Goal: Task Accomplishment & Management: Complete application form

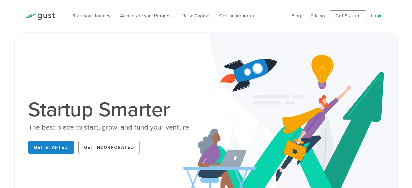
click at [376, 15] on link "Login" at bounding box center [376, 15] width 11 height 5
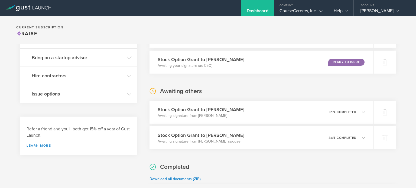
scroll to position [54, 0]
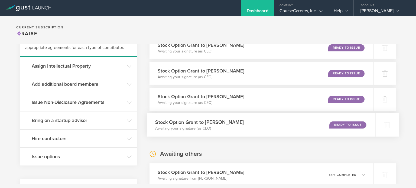
click at [339, 124] on div "Ready to Issue" at bounding box center [347, 124] width 37 height 7
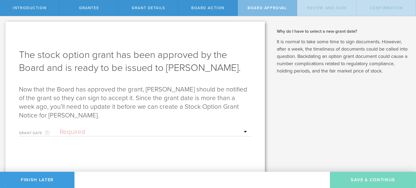
click at [153, 127] on div "Grant Date This is the date on which the recipient is granted the stock. This d…" at bounding box center [135, 130] width 232 height 11
click at [152, 132] on input "text" at bounding box center [154, 132] width 189 height 8
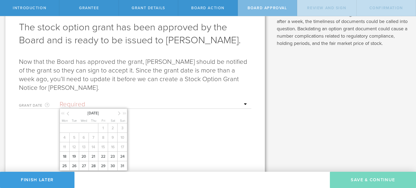
scroll to position [47, 0]
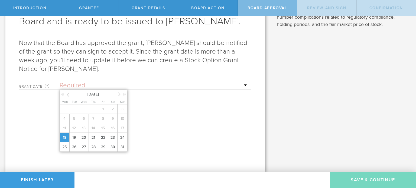
click at [68, 139] on span "18" at bounding box center [65, 137] width 10 height 9
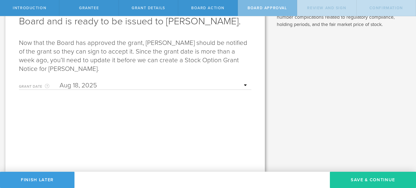
click at [391, 186] on button "Save & Continue" at bounding box center [373, 180] width 86 height 16
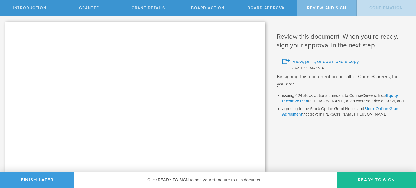
scroll to position [0, 0]
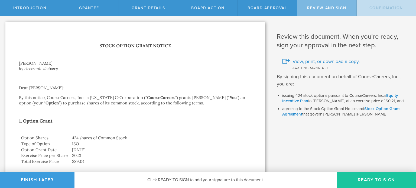
click at [386, 174] on button "Ready to Sign" at bounding box center [376, 180] width 79 height 16
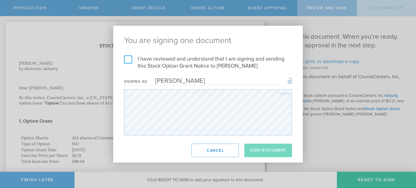
click at [141, 59] on label "I have reviewed and understand that I am signing and sending this Stock Option …" at bounding box center [208, 63] width 168 height 14
click at [0, 0] on input "I have reviewed and understand that I am signing and sending this Stock Option …" at bounding box center [0, 0] width 0 height 0
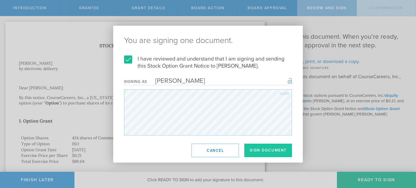
click at [282, 152] on button "Sign Document" at bounding box center [268, 151] width 48 height 14
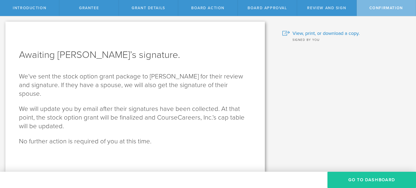
click at [389, 183] on button "Go To Dashboard" at bounding box center [371, 180] width 89 height 16
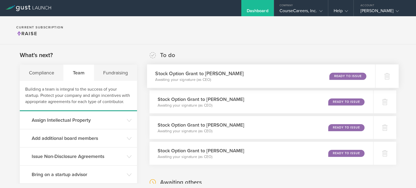
click at [342, 77] on div "Ready to Issue" at bounding box center [347, 76] width 37 height 7
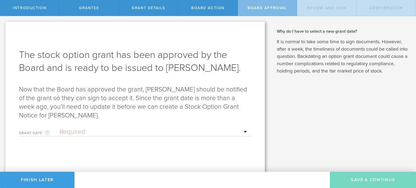
click at [92, 137] on div "Now that the Board has approved the grant, Chandanie Thompson should be notifie…" at bounding box center [135, 141] width 232 height 113
click at [92, 136] on div "Grant Date This is the date on which the recipient is granted the stock. This d…" at bounding box center [135, 130] width 232 height 11
click at [93, 136] on input "text" at bounding box center [154, 132] width 189 height 8
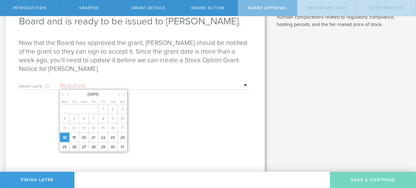
click at [63, 135] on span "18" at bounding box center [65, 137] width 10 height 9
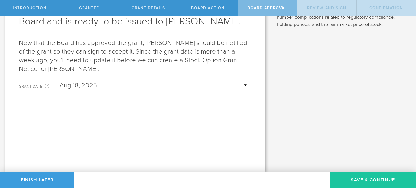
click at [365, 186] on button "Save & Continue" at bounding box center [373, 180] width 86 height 16
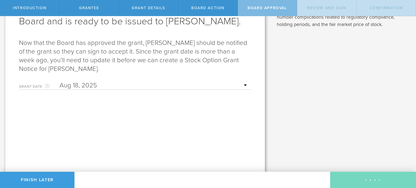
scroll to position [0, 0]
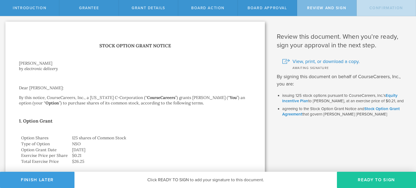
click at [369, 182] on button "Ready to Sign" at bounding box center [376, 180] width 79 height 16
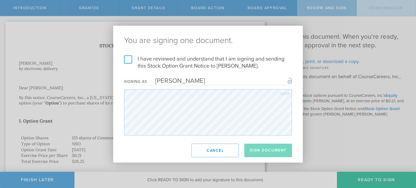
click at [124, 57] on label "I have reviewed and understand that I am signing and sending this Stock Option …" at bounding box center [208, 63] width 168 height 14
click at [0, 0] on input "I have reviewed and understand that I am signing and sending this Stock Option …" at bounding box center [0, 0] width 0 height 0
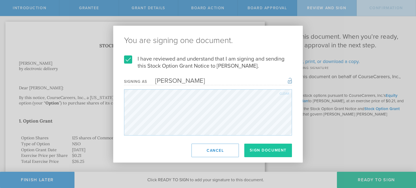
click at [268, 148] on button "Sign Document" at bounding box center [268, 151] width 48 height 14
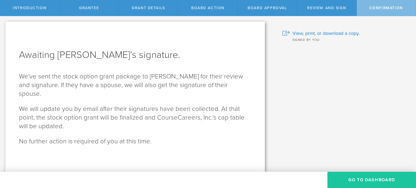
click at [376, 176] on button "Go To Dashboard" at bounding box center [371, 180] width 89 height 16
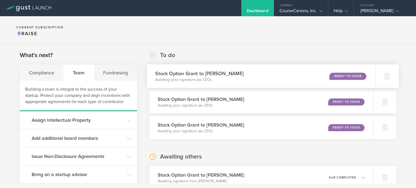
click at [226, 84] on div "Stock Option Grant to [PERSON_NAME] Awaiting your signature (as CEO) Ready to I…" at bounding box center [261, 76] width 228 height 24
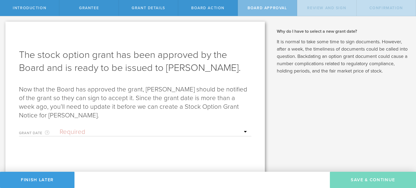
click at [154, 122] on div "Now that the Board has approved the grant, [PERSON_NAME] should be notified of …" at bounding box center [135, 141] width 232 height 113
click at [149, 128] on div "Grant Date This is the date on which the recipient is granted the stock. This d…" at bounding box center [135, 130] width 232 height 11
click at [147, 130] on input "text" at bounding box center [154, 132] width 189 height 8
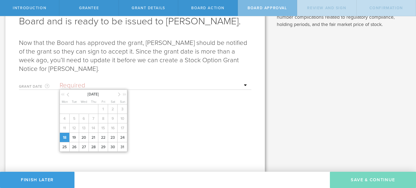
click at [66, 135] on span "18" at bounding box center [65, 137] width 10 height 9
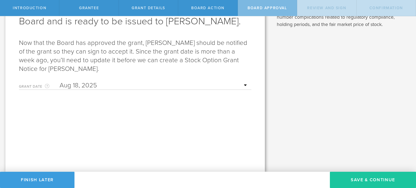
click at [360, 184] on button "Save & Continue" at bounding box center [373, 180] width 86 height 16
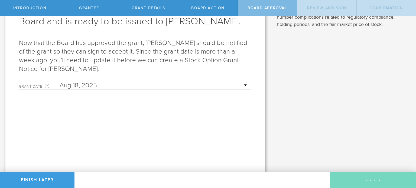
scroll to position [0, 0]
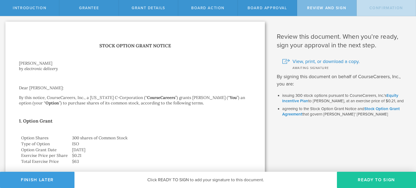
click at [359, 183] on button "Ready to Sign" at bounding box center [376, 180] width 79 height 16
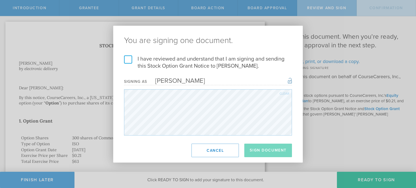
click at [132, 62] on label "I have reviewed and understand that I am signing and sending this Stock Option …" at bounding box center [208, 63] width 168 height 14
click at [0, 0] on input "I have reviewed and understand that I am signing and sending this Stock Option …" at bounding box center [0, 0] width 0 height 0
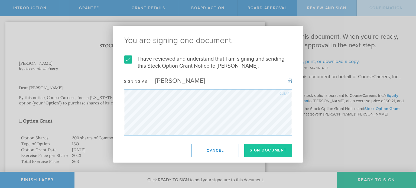
click at [258, 146] on button "Sign Document" at bounding box center [268, 151] width 48 height 14
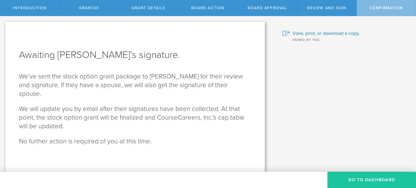
click at [360, 180] on button "Go To Dashboard" at bounding box center [371, 180] width 89 height 16
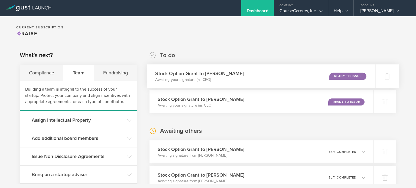
click at [339, 73] on div "Ready to Issue" at bounding box center [347, 76] width 37 height 7
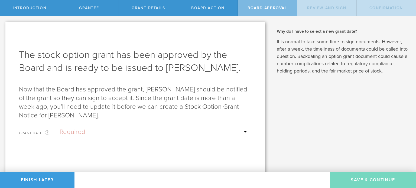
click at [94, 137] on form "Grant Date This is the date on which the recipient is granted the stock. This d…" at bounding box center [135, 161] width 232 height 73
click at [100, 130] on input "text" at bounding box center [154, 132] width 189 height 8
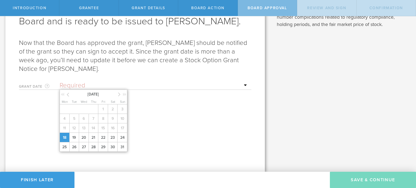
click at [63, 134] on span "18" at bounding box center [65, 137] width 10 height 9
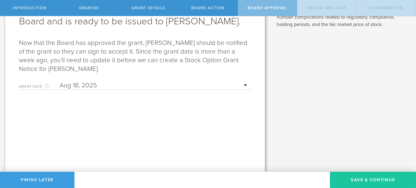
click at [379, 184] on button "Save & Continue" at bounding box center [373, 180] width 86 height 16
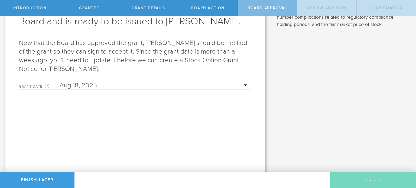
scroll to position [0, 0]
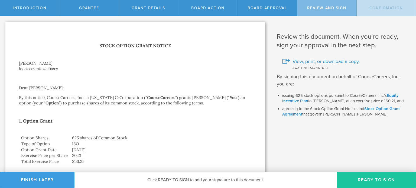
click at [378, 177] on button "Ready to Sign" at bounding box center [376, 180] width 79 height 16
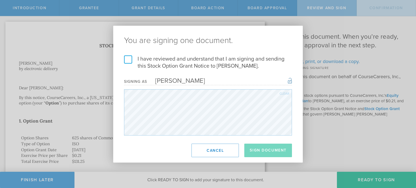
click at [130, 60] on label "I have reviewed and understand that I am signing and sending this Stock Option …" at bounding box center [208, 63] width 168 height 14
click at [0, 0] on input "I have reviewed and understand that I am signing and sending this Stock Option …" at bounding box center [0, 0] width 0 height 0
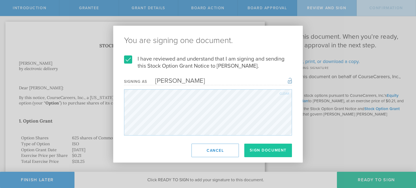
click at [287, 152] on button "Sign Document" at bounding box center [268, 151] width 48 height 14
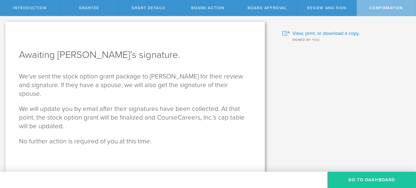
click at [376, 184] on button "Go To Dashboard" at bounding box center [371, 180] width 89 height 16
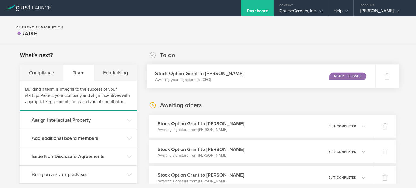
click at [354, 70] on div "Stock Option Grant to Hallie Weiss Awaiting your signature (as CEO) Ready to Is…" at bounding box center [261, 76] width 228 height 24
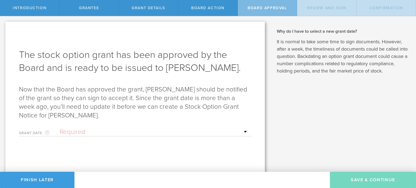
click at [192, 128] on div "Grant Date This is the date on which the recipient is granted the stock. This d…" at bounding box center [135, 130] width 232 height 11
click at [185, 132] on input "text" at bounding box center [154, 132] width 189 height 8
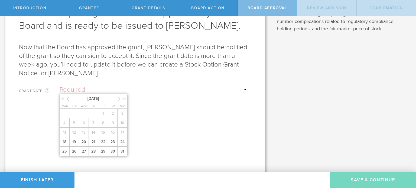
scroll to position [47, 0]
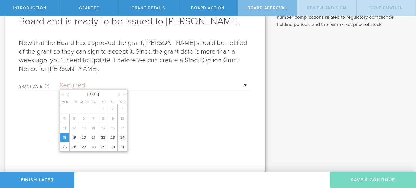
click at [67, 137] on span "18" at bounding box center [65, 137] width 10 height 9
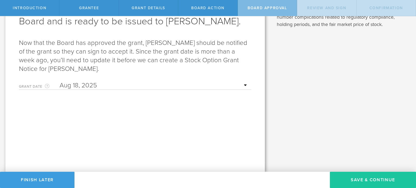
click at [366, 183] on button "Save & Continue" at bounding box center [373, 180] width 86 height 16
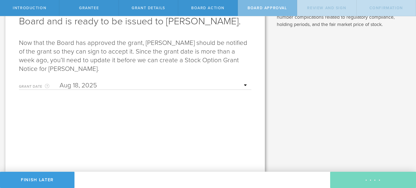
scroll to position [0, 0]
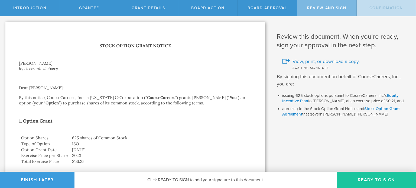
click at [370, 177] on button "Ready to Sign" at bounding box center [376, 180] width 79 height 16
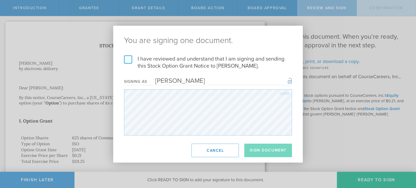
click at [127, 61] on label "I have reviewed and understand that I am signing and sending this Stock Option …" at bounding box center [208, 63] width 168 height 14
click at [0, 0] on input "I have reviewed and understand that I am signing and sending this Stock Option …" at bounding box center [0, 0] width 0 height 0
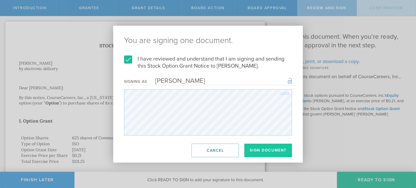
click at [281, 150] on button "Sign Document" at bounding box center [268, 151] width 48 height 14
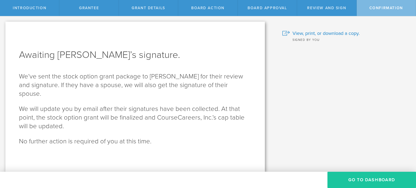
click at [356, 181] on button "Go To Dashboard" at bounding box center [371, 180] width 89 height 16
